Goal: Communication & Community: Answer question/provide support

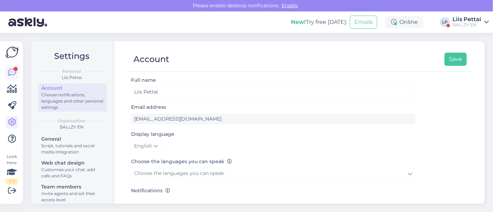
click at [12, 74] on icon at bounding box center [12, 72] width 8 height 8
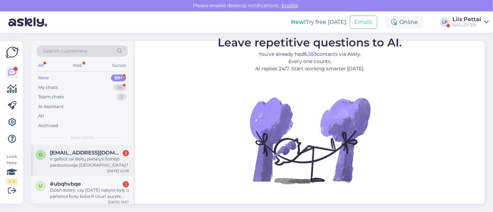
click at [53, 163] on div "Ir galbūt tai išeitų padaryti fizinėje parduotuvėje [GEOGRAPHIC_DATA]?" at bounding box center [89, 162] width 79 height 12
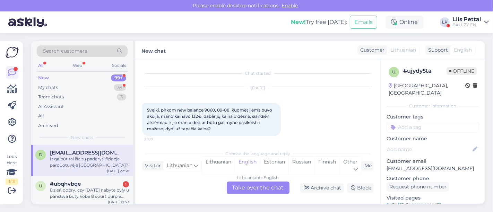
scroll to position [33, 0]
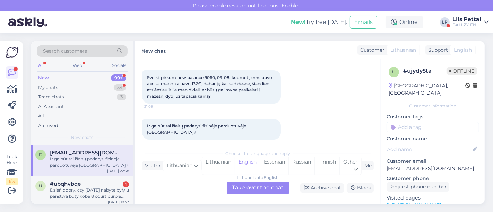
click at [253, 186] on div "Lithuanian to English Take over the chat" at bounding box center [258, 187] width 63 height 12
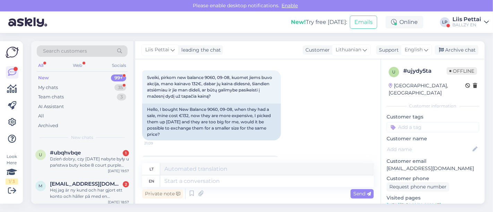
drag, startPoint x: 380, startPoint y: 108, endPoint x: 381, endPoint y: 126, distance: 17.7
click at [381, 126] on div "Chat started [DATE] Sveiki, pirkom new balance 9060, 09-08, kuomet jiems buvo a…" at bounding box center [309, 131] width 349 height 144
click at [342, 138] on div "[DATE] Sveiki, pirkom new balance 9060, 09-08, kuomet jiems buvo akcija, mano k…" at bounding box center [257, 98] width 231 height 100
click at [353, 135] on div "[DATE] Sveiki, pirkom new balance 9060, 09-08, kuomet jiems buvo akcija, mano k…" at bounding box center [257, 98] width 231 height 100
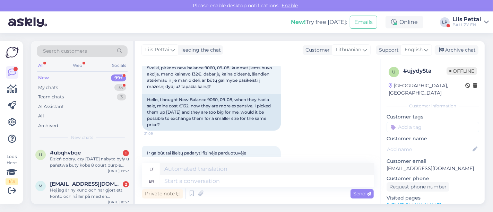
scroll to position [64, 0]
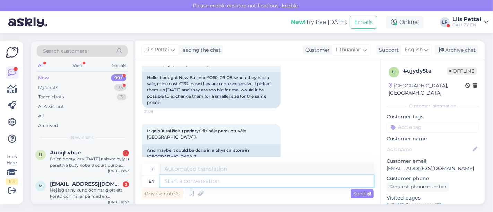
click at [232, 182] on textarea at bounding box center [266, 181] width 213 height 12
type textarea "we d"
type textarea "mes"
type textarea "w"
type textarea "i"
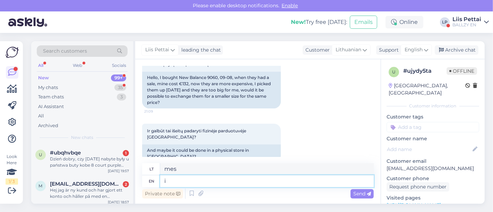
type textarea "aš"
click at [232, 181] on textarea at bounding box center [266, 181] width 213 height 12
type textarea "hello, y"
type textarea "Sveiki,"
type textarea "hello, you c"
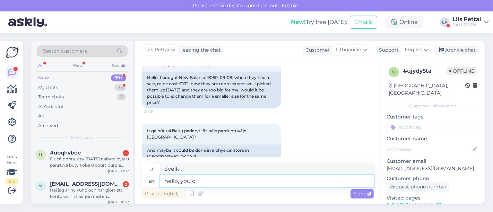
type textarea "Sveiki, tu"
type textarea "hello, you can ret"
type textarea "Sveiki, galite"
type textarea "hello, you can return, w"
type textarea "Sveiki, galite grįžti,"
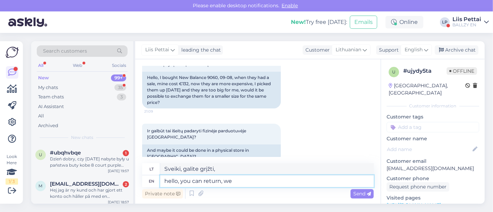
type textarea "hello, you can return, we w"
type textarea "Sveiki, galite grįžti, mes"
type textarea "hello, you can return, we will ma"
type textarea "Sveiki, galite grįžti, mes tai padarysime"
type textarea "hello, you can return, we will make a r"
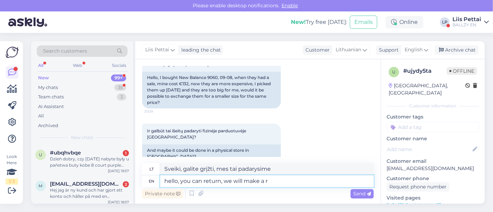
type textarea "Sveiki, galite grįžti, mes tai padarysime."
type textarea "hello, you can return, we will make a refund a"
type textarea "Sveiki, galite grąžinti, grąžinsime pinigus"
type textarea "hello, you can return, we will make a refund and"
type textarea "Sveiki, galite grąžinti, mes grąžinsime pinigus ir"
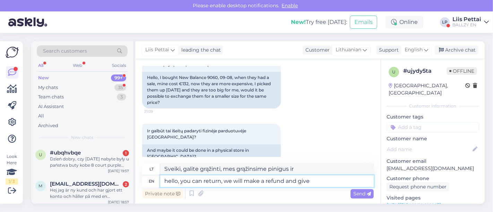
type textarea "hello, you can return, we will make a refund and give y"
type textarea "Sveiki, galite grąžinti, grąžinsime pinigus ir"
type textarea "hello, you can return, we will make a refund and give you"
type textarea "Sveiki, galite grąžinti, grąžinsime pinigus ir jums tai padarysime."
type textarea "hello, you can return, we will make a refund and give you a"
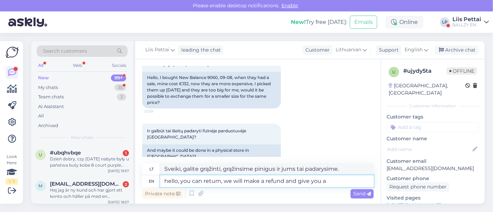
type textarea "Sveiki, galite grąžinti, grąžinsime pinigus ir atsiųsime jums"
type textarea "hello, you can return, we will make a refund and give you a new d"
type textarea "[PERSON_NAME], galite grąžinti, grąžinsime pinigus ir duosime jums naują"
type textarea "hello, you can return, we will make a refund and give you a new discount c"
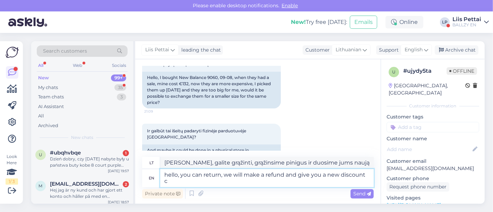
type textarea "Sveiki, galite grąžinti, grąžinsime pinigus ir suteiksime jums naują nuolaidą"
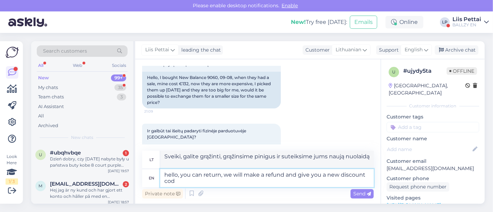
type textarea "hello, you can return, we will make a refund and give you a new discount code"
type textarea "Sveiki, galite grąžinti, grąžinsime pinigus ir suteiksime jums naują nuolaidos …"
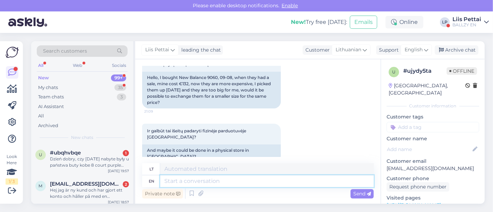
scroll to position [133, 0]
